Goal: Task Accomplishment & Management: Complete application form

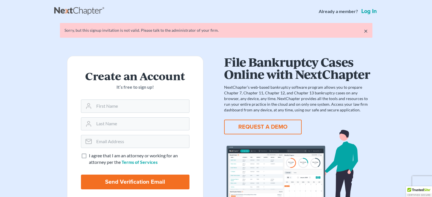
click at [364, 13] on link "Log in" at bounding box center [369, 12] width 18 height 6
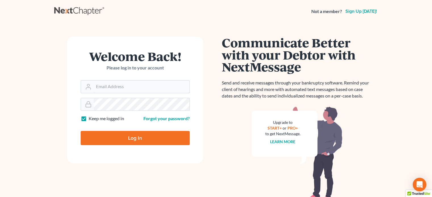
type input "[EMAIL_ADDRESS][DOMAIN_NAME]"
click at [131, 135] on input "Log In" at bounding box center [135, 138] width 109 height 14
type input "Thinking..."
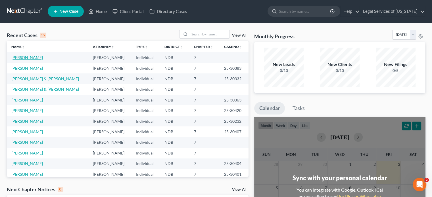
click at [30, 57] on link "Coston, Margaret" at bounding box center [27, 57] width 32 height 5
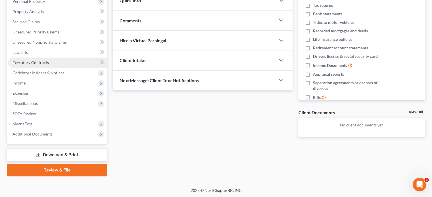
scroll to position [104, 0]
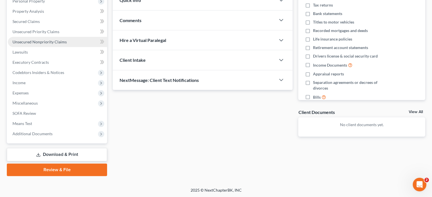
click at [37, 41] on span "Unsecured Nonpriority Claims" at bounding box center [39, 41] width 54 height 5
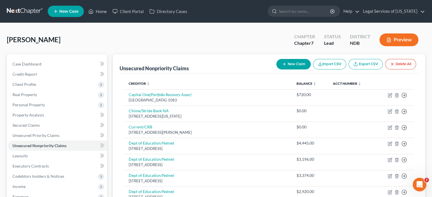
click at [278, 65] on button "New Claim" at bounding box center [293, 64] width 34 height 11
select select "0"
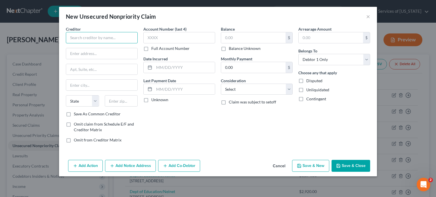
click at [87, 39] on input "text" at bounding box center [102, 37] width 72 height 11
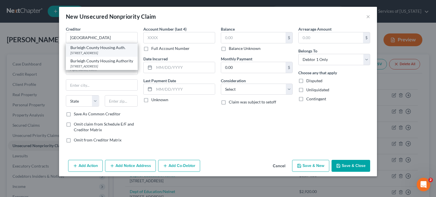
click at [87, 49] on div "Burleigh County Housing Auth." at bounding box center [101, 48] width 63 height 6
type input "Burleigh County Housing Auth."
type input "410 S 2nd St"
type input "Bismarck"
select select "29"
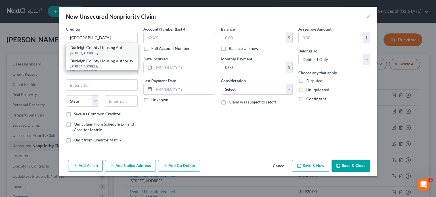
type input "58504"
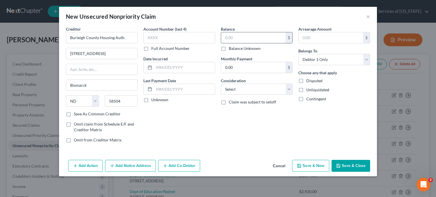
click at [230, 35] on input "text" at bounding box center [253, 37] width 64 height 11
type input "1,176.00"
click at [237, 90] on select "Select Cable / Satellite Services Collection Agency Credit Card Debt Debt Couns…" at bounding box center [257, 89] width 72 height 11
select select "14"
click at [221, 84] on select "Select Cable / Satellite Services Collection Agency Credit Card Debt Debt Couns…" at bounding box center [257, 89] width 72 height 11
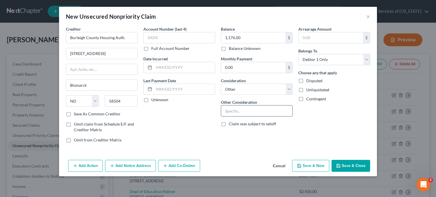
click at [231, 115] on input "text" at bounding box center [256, 111] width 71 height 11
type input "Past due rent and/or move out charges."
click at [345, 164] on button "Save & Close" at bounding box center [351, 166] width 39 height 12
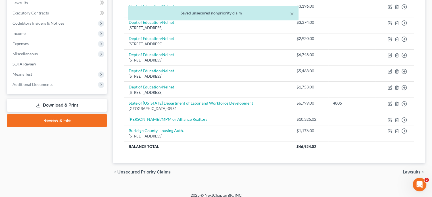
scroll to position [158, 0]
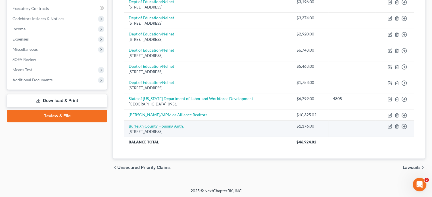
click at [176, 124] on link "Burleigh County Housing Auth." at bounding box center [156, 126] width 55 height 5
select select "29"
select select "14"
select select "0"
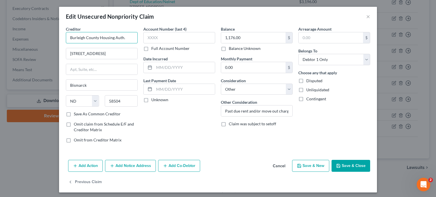
click at [124, 37] on input "Burleigh County Housing Auth." at bounding box center [102, 37] width 72 height 11
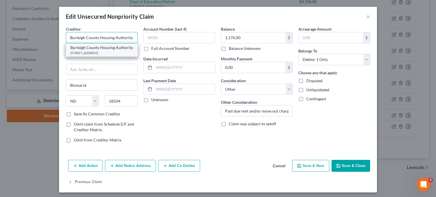
type input "Burleigh County Housing Authority"
click at [102, 51] on div "Burleigh County Housing Authority" at bounding box center [101, 48] width 63 height 6
type input "410 South 2nd Street"
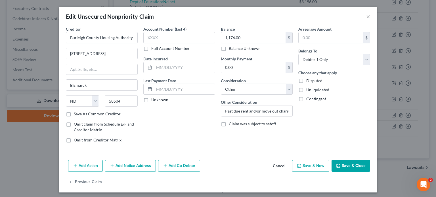
click at [342, 167] on button "Save & Close" at bounding box center [351, 166] width 39 height 12
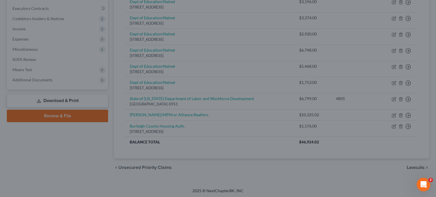
type input "0"
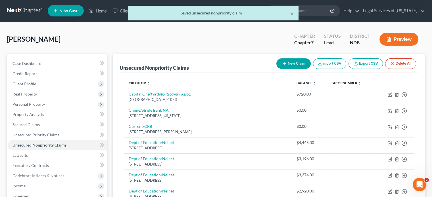
scroll to position [0, 0]
